Goal: Information Seeking & Learning: Understand process/instructions

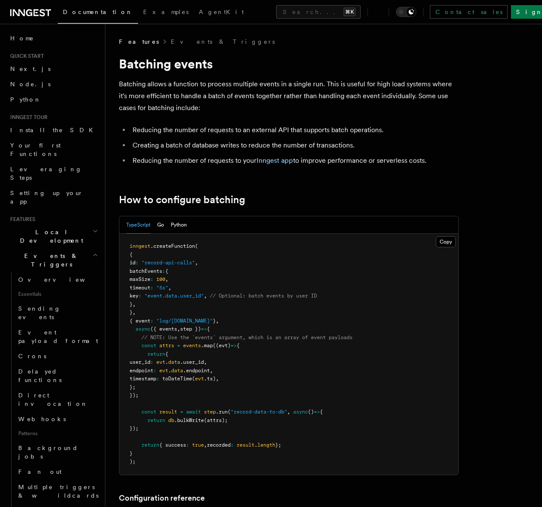
click at [166, 80] on p "Batching allows a function to process multiple events in a single run. This is …" at bounding box center [289, 96] width 340 height 36
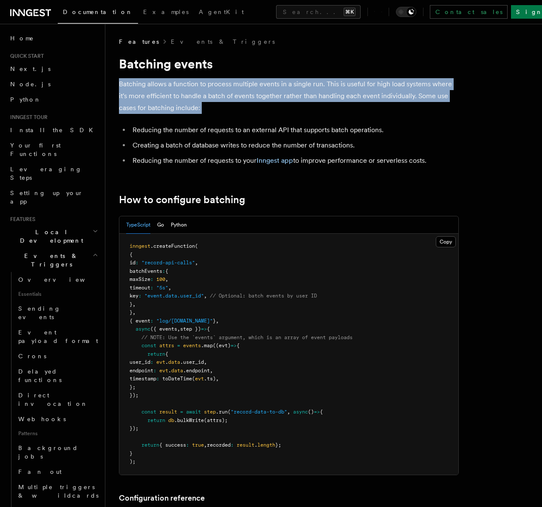
click at [166, 80] on p "Batching allows a function to process multiple events in a single run. This is …" at bounding box center [289, 96] width 340 height 36
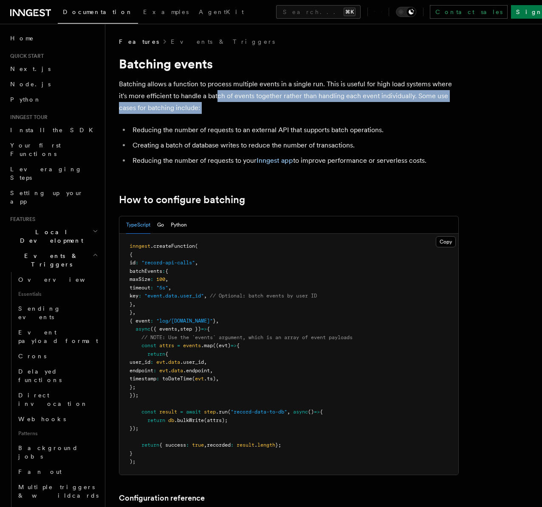
click at [237, 97] on p "Batching allows a function to process multiple events in a single run. This is …" at bounding box center [289, 96] width 340 height 36
click at [295, 101] on p "Batching allows a function to process multiple events in a single run. This is …" at bounding box center [289, 96] width 340 height 36
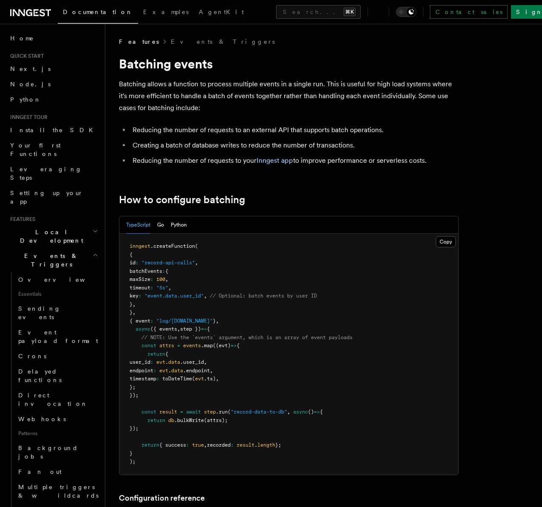
click at [242, 89] on p "Batching allows a function to process multiple events in a single run. This is …" at bounding box center [289, 96] width 340 height 36
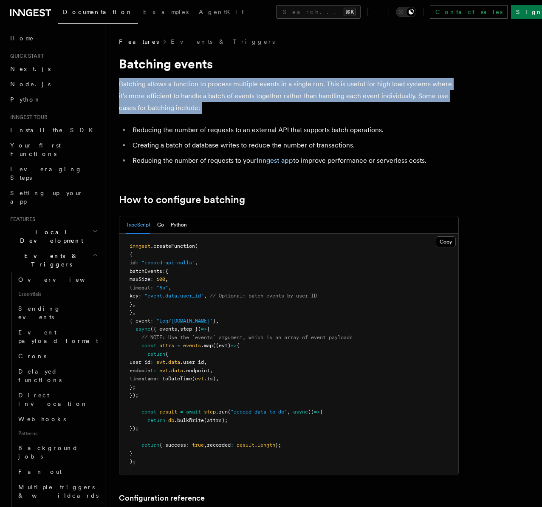
drag, startPoint x: 242, startPoint y: 89, endPoint x: 293, endPoint y: 99, distance: 51.9
click at [242, 89] on p "Batching allows a function to process multiple events in a single run. This is …" at bounding box center [289, 96] width 340 height 36
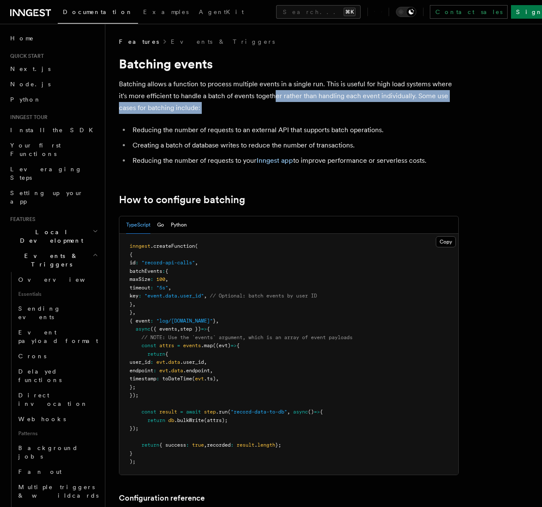
click at [295, 99] on p "Batching allows a function to process multiple events in a single run. This is …" at bounding box center [289, 96] width 340 height 36
click at [313, 104] on p "Batching allows a function to process multiple events in a single run. This is …" at bounding box center [289, 96] width 340 height 36
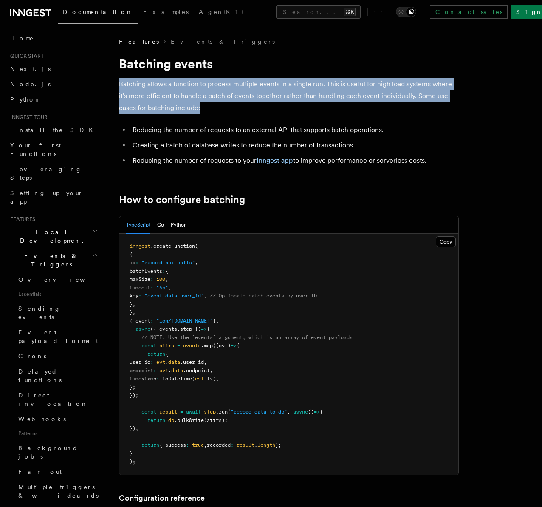
drag, startPoint x: 324, startPoint y: 107, endPoint x: 122, endPoint y: 72, distance: 204.8
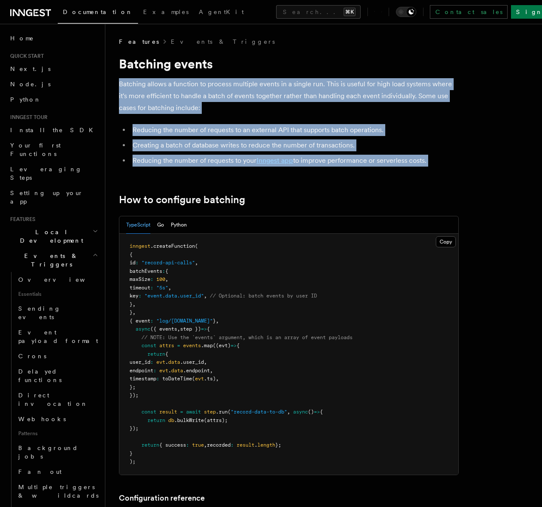
drag, startPoint x: 178, startPoint y: 89, endPoint x: 422, endPoint y: 168, distance: 256.6
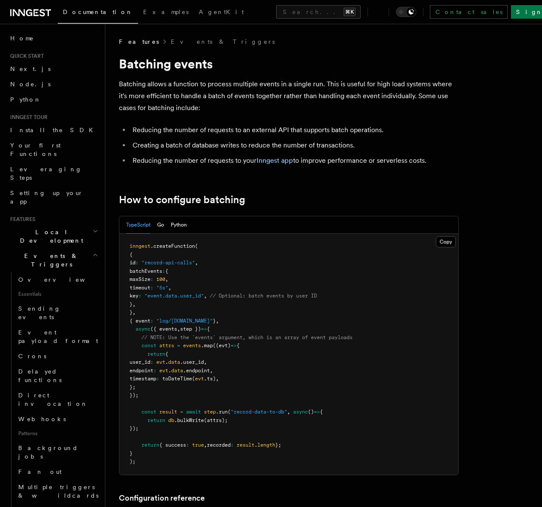
click at [227, 99] on p "Batching allows a function to process multiple events in a single run. This is …" at bounding box center [289, 96] width 340 height 36
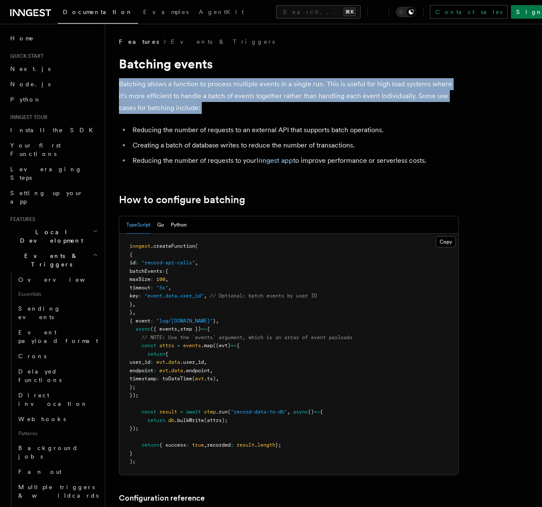
drag, startPoint x: 227, startPoint y: 99, endPoint x: 254, endPoint y: 102, distance: 27.3
click at [228, 99] on p "Batching allows a function to process multiple events in a single run. This is …" at bounding box center [289, 96] width 340 height 36
click at [282, 104] on p "Batching allows a function to process multiple events in a single run. This is …" at bounding box center [289, 96] width 340 height 36
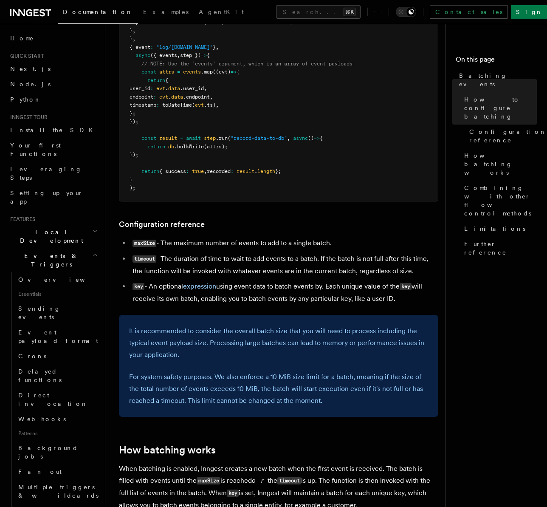
scroll to position [325, 0]
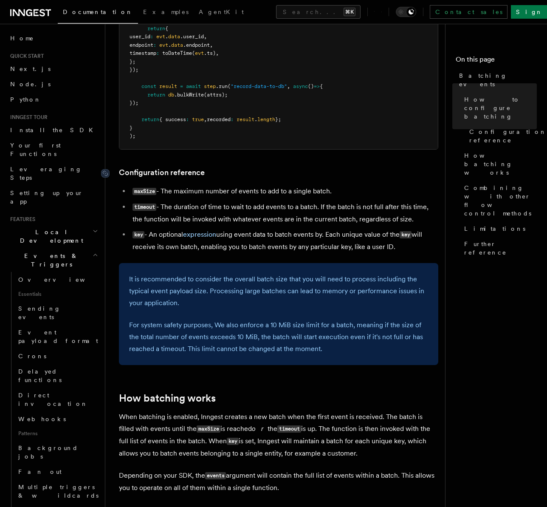
drag, startPoint x: 293, startPoint y: 208, endPoint x: 424, endPoint y: 234, distance: 133.7
click at [421, 234] on article "Features Events & Triggers Batching events Batching allows a function to proces…" at bounding box center [278, 308] width 319 height 1193
drag, startPoint x: 423, startPoint y: 240, endPoint x: 330, endPoint y: 179, distance: 111.3
click at [331, 180] on article "Features Events & Triggers Batching events Batching allows a function to proces…" at bounding box center [278, 308] width 319 height 1193
click at [330, 179] on article "Features Events & Triggers Batching events Batching allows a function to proces…" at bounding box center [278, 308] width 319 height 1193
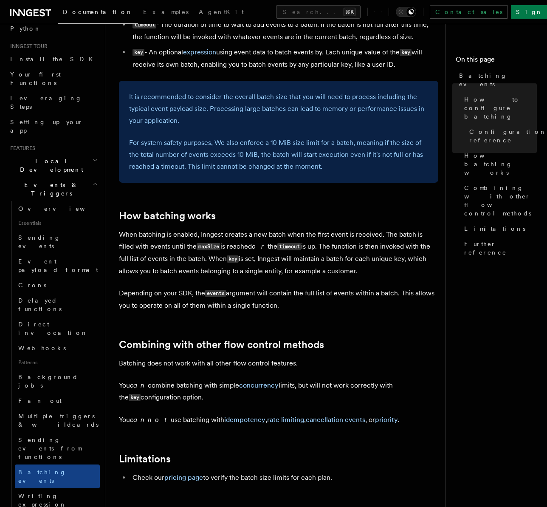
scroll to position [570, 0]
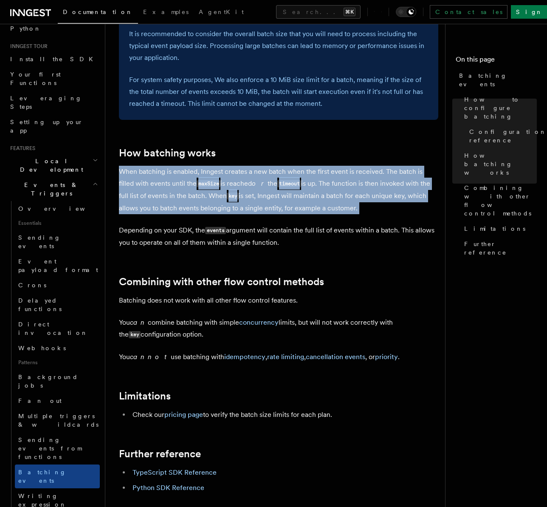
drag, startPoint x: 120, startPoint y: 162, endPoint x: 361, endPoint y: 232, distance: 250.6
click at [355, 230] on article "Features Events & Triggers Batching events Batching allows a function to proces…" at bounding box center [278, 63] width 319 height 1193
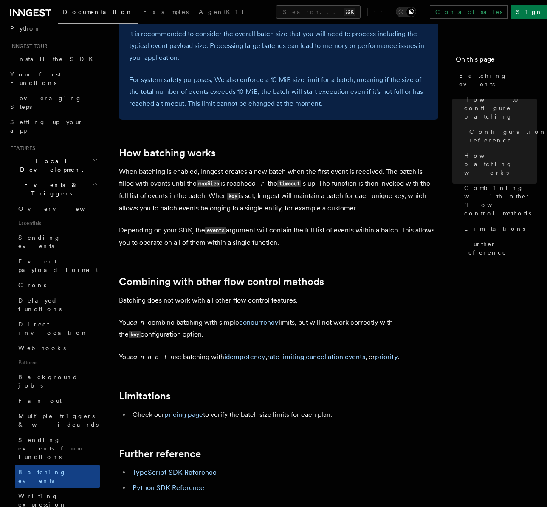
drag, startPoint x: 361, startPoint y: 232, endPoint x: 371, endPoint y: 241, distance: 12.9
click at [362, 233] on p "Depending on your SDK, the events argument will contain the full list of events…" at bounding box center [278, 236] width 319 height 24
drag, startPoint x: 363, startPoint y: 234, endPoint x: 121, endPoint y: 145, distance: 257.7
click at [121, 145] on article "Features Events & Triggers Batching events Batching allows a function to proces…" at bounding box center [278, 63] width 319 height 1193
click at [126, 144] on article "Features Events & Triggers Batching events Batching allows a function to proces…" at bounding box center [278, 63] width 319 height 1193
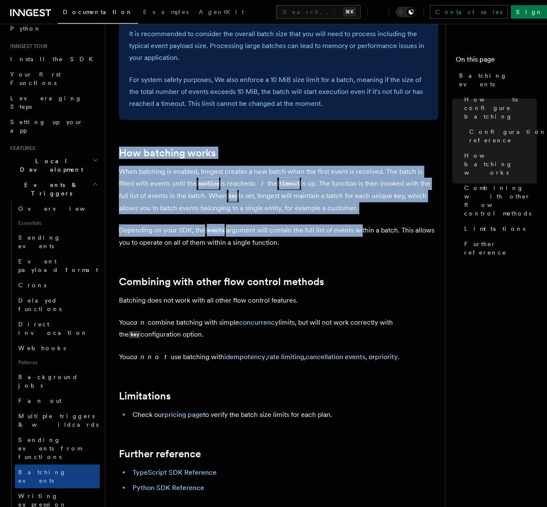
drag, startPoint x: 229, startPoint y: 160, endPoint x: 366, endPoint y: 236, distance: 156.6
click at [363, 234] on article "Features Events & Triggers Batching events Batching allows a function to proces…" at bounding box center [278, 63] width 319 height 1193
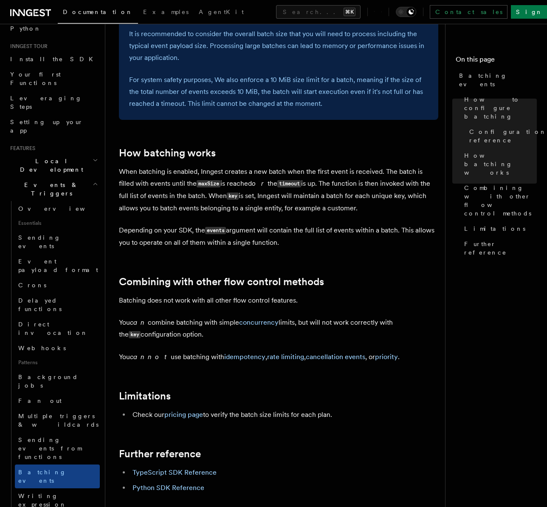
drag, startPoint x: 367, startPoint y: 238, endPoint x: 369, endPoint y: 242, distance: 5.1
click at [368, 239] on p "Depending on your SDK, the events argument will contain the full list of events…" at bounding box center [278, 236] width 319 height 24
drag, startPoint x: 320, startPoint y: 201, endPoint x: 273, endPoint y: 152, distance: 68.2
click at [273, 152] on article "Features Events & Triggers Batching events Batching allows a function to proces…" at bounding box center [278, 63] width 319 height 1193
click at [272, 151] on h2 "How batching works" at bounding box center [278, 153] width 319 height 12
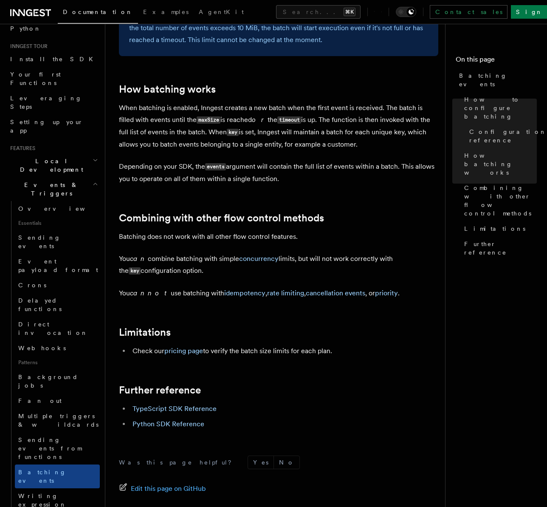
scroll to position [724, 0]
